Goal: Task Accomplishment & Management: Manage account settings

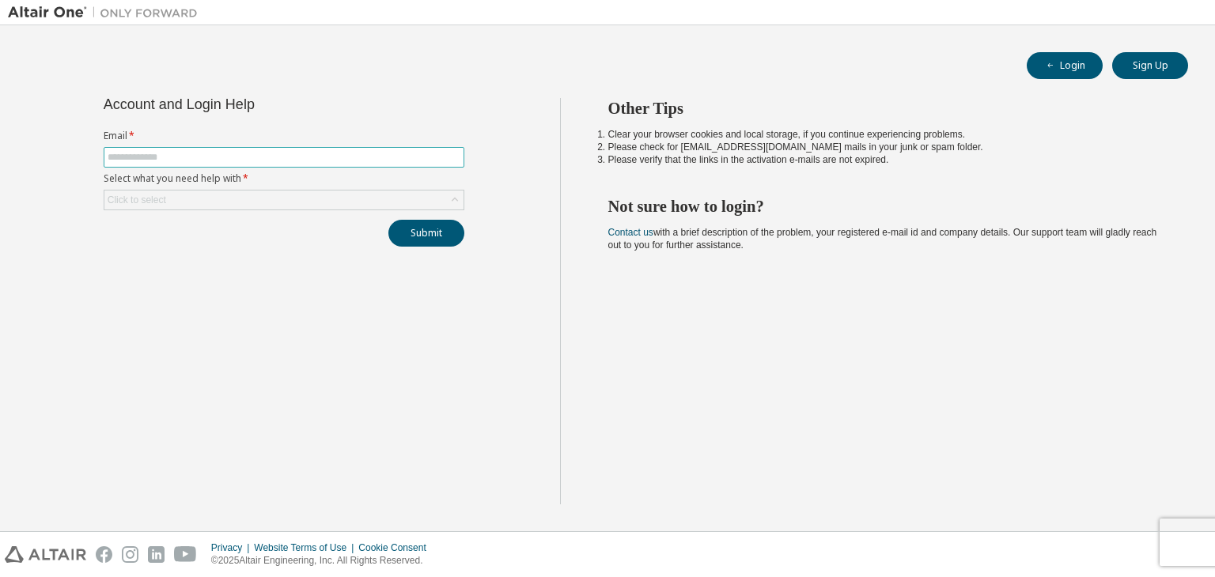
click at [265, 160] on input "text" at bounding box center [284, 157] width 353 height 13
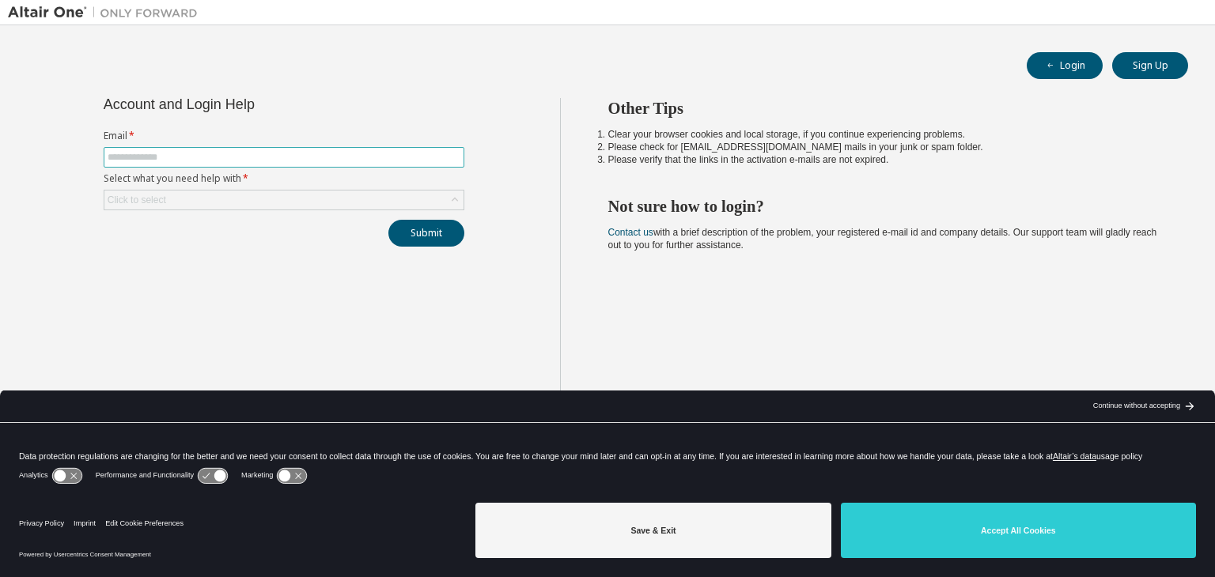
click at [253, 159] on input "text" at bounding box center [284, 157] width 353 height 13
type input "**********"
click at [231, 202] on div "Click to select" at bounding box center [283, 200] width 359 height 19
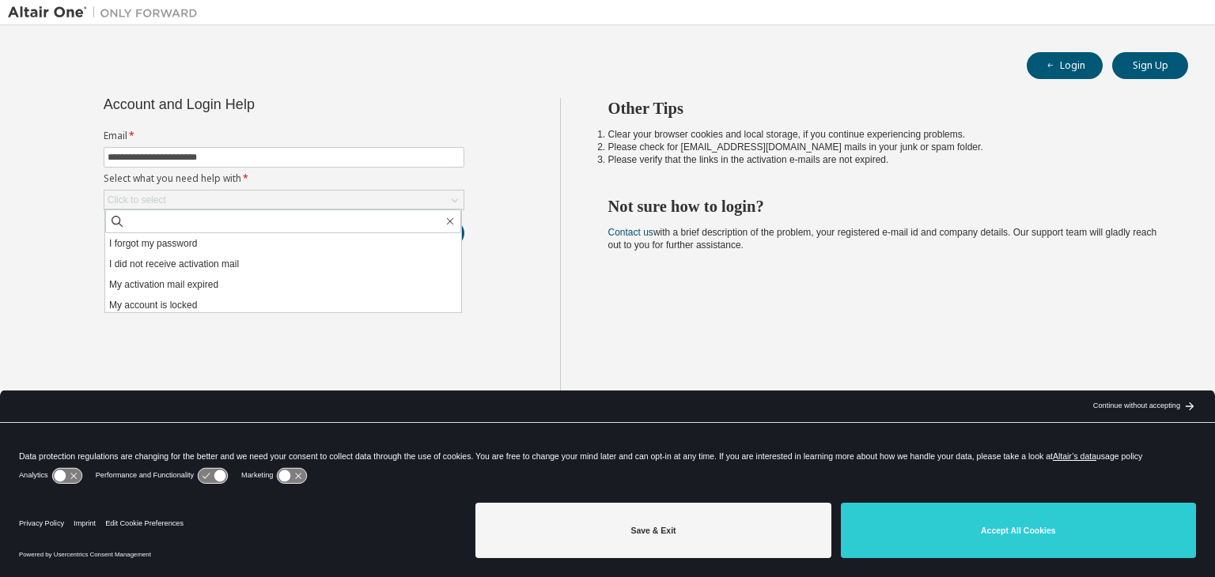
click at [218, 249] on li "I forgot my password" at bounding box center [283, 243] width 356 height 21
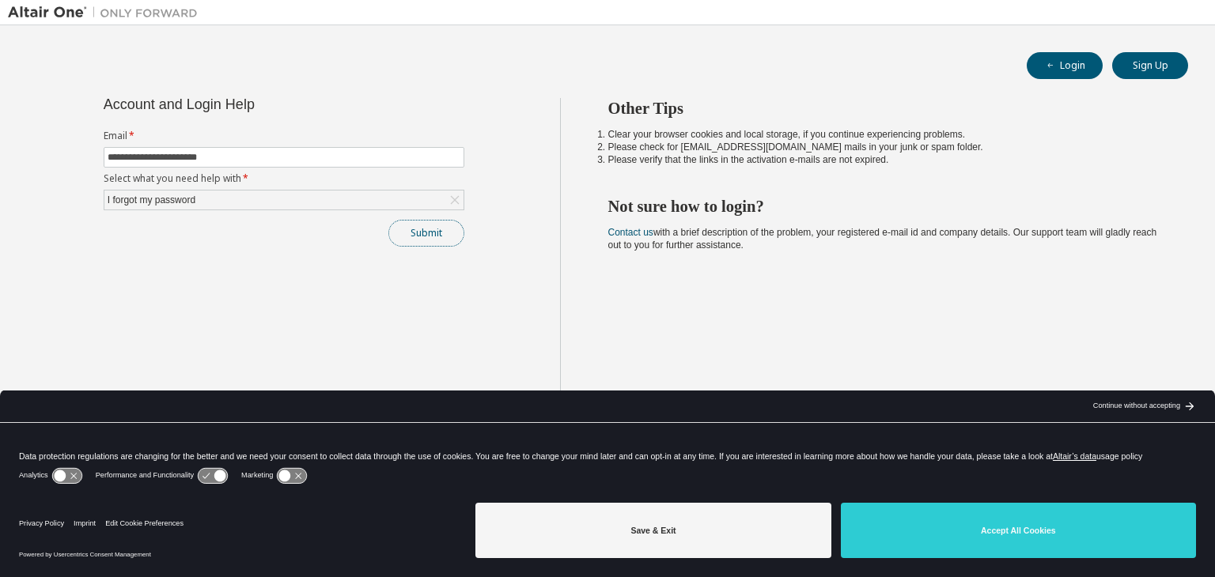
click at [424, 237] on button "Submit" at bounding box center [426, 233] width 76 height 27
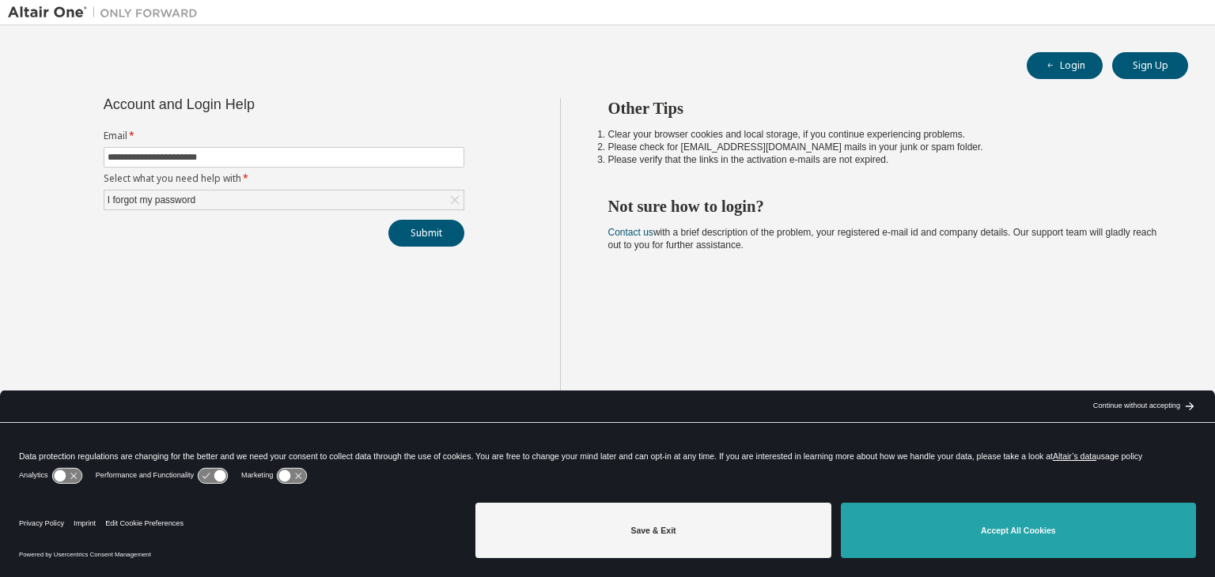
click at [997, 523] on button "Accept All Cookies" at bounding box center [1018, 530] width 355 height 55
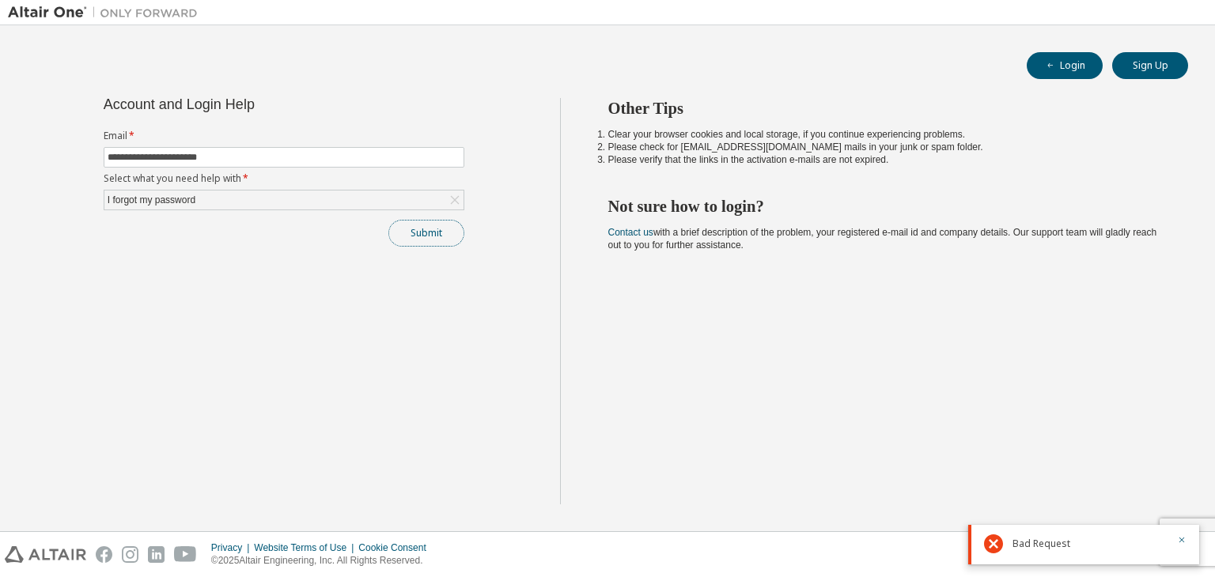
click at [434, 234] on button "Submit" at bounding box center [426, 233] width 76 height 27
